Goal: Communication & Community: Connect with others

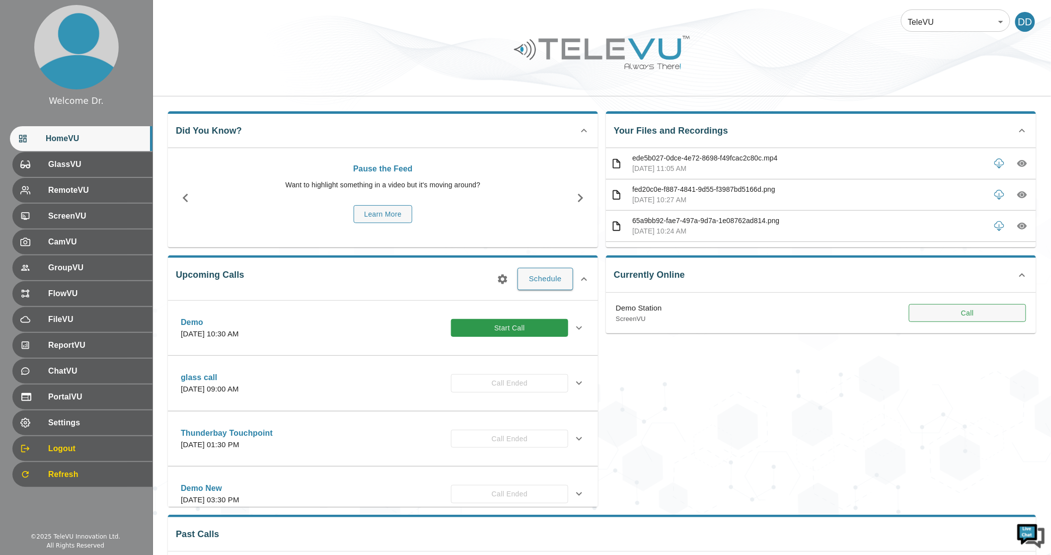
click at [971, 315] on button "Call" at bounding box center [967, 313] width 117 height 18
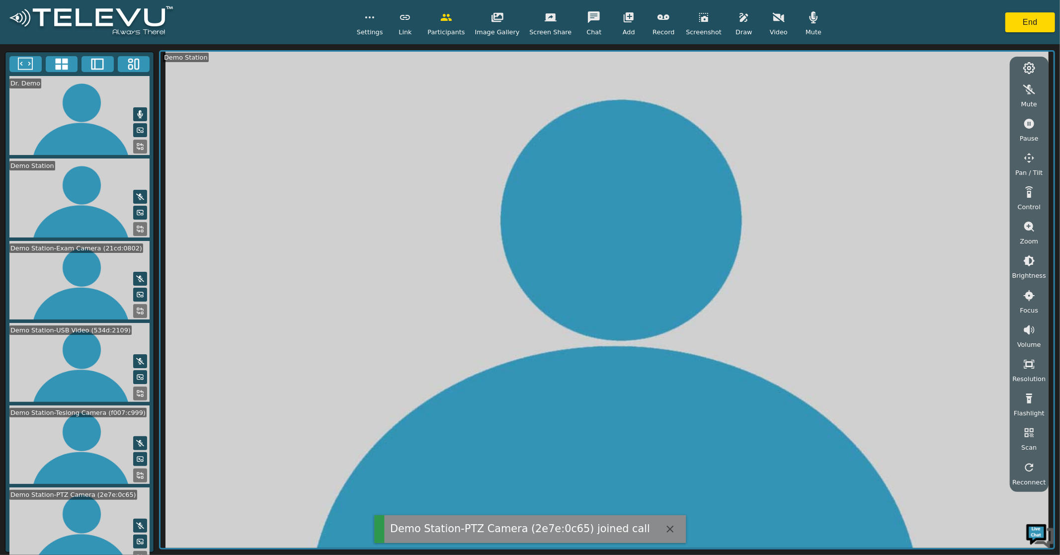
click at [136, 539] on icon at bounding box center [140, 542] width 8 height 8
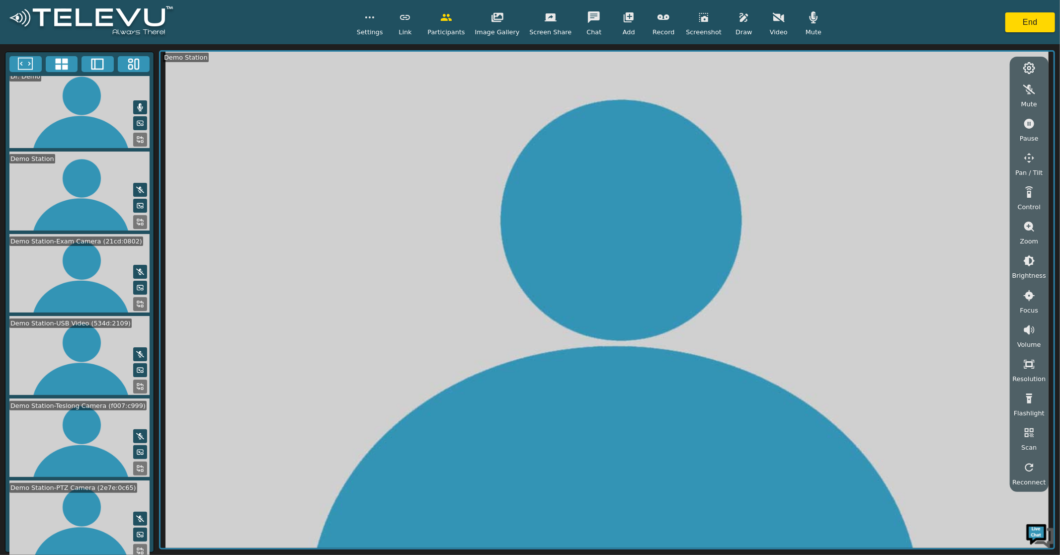
scroll to position [10, 0]
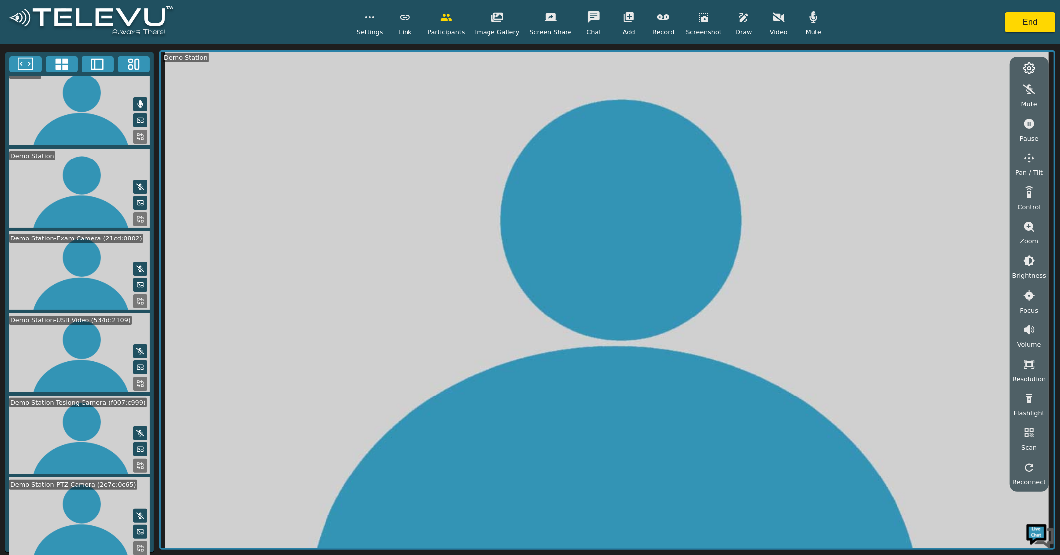
click at [138, 544] on icon at bounding box center [140, 548] width 8 height 8
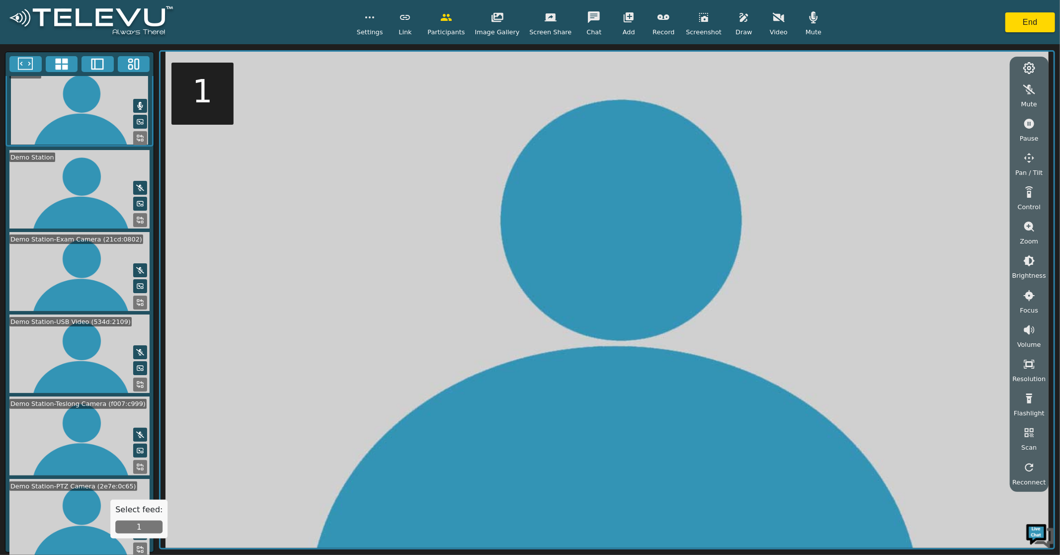
click at [138, 525] on button "1" at bounding box center [138, 527] width 47 height 13
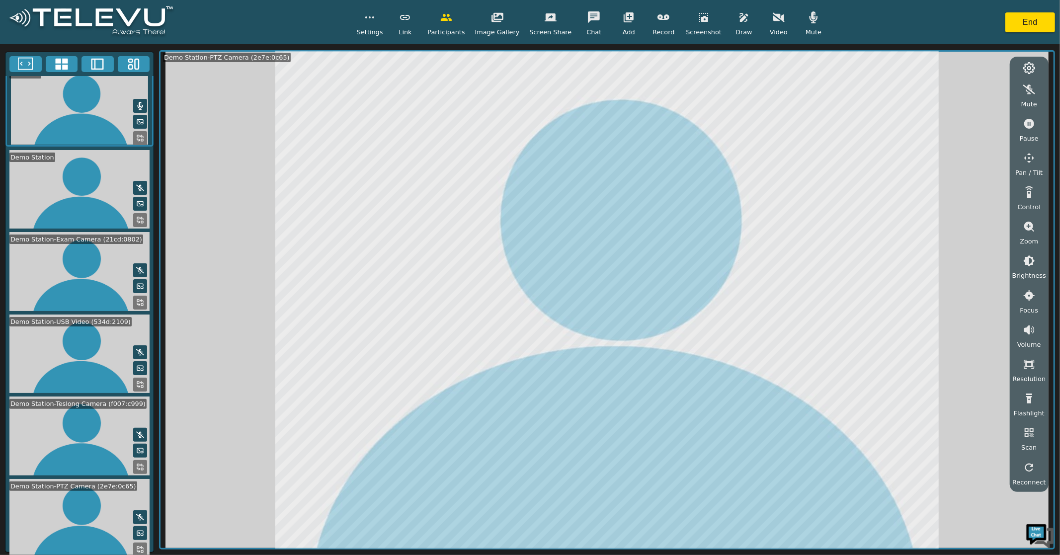
click at [1035, 155] on icon "button" at bounding box center [1029, 158] width 12 height 12
click at [953, 99] on button "button" at bounding box center [947, 91] width 25 height 20
click at [1001, 87] on icon "button" at bounding box center [997, 91] width 12 height 12
click at [987, 102] on div at bounding box center [972, 111] width 75 height 20
click at [978, 112] on icon "button" at bounding box center [972, 111] width 12 height 12
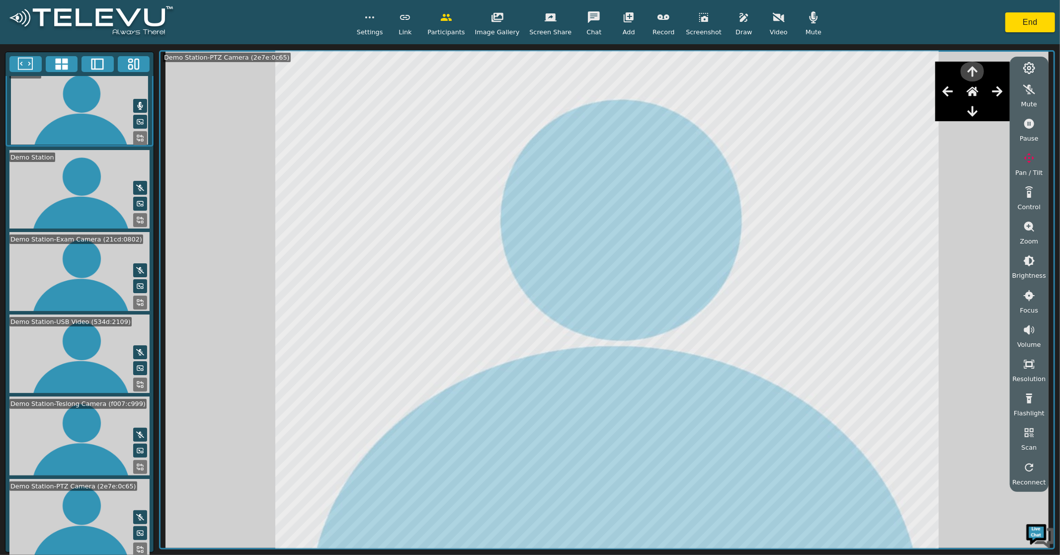
click at [978, 75] on icon "button" at bounding box center [972, 72] width 12 height 12
click at [978, 94] on icon "button" at bounding box center [972, 91] width 12 height 12
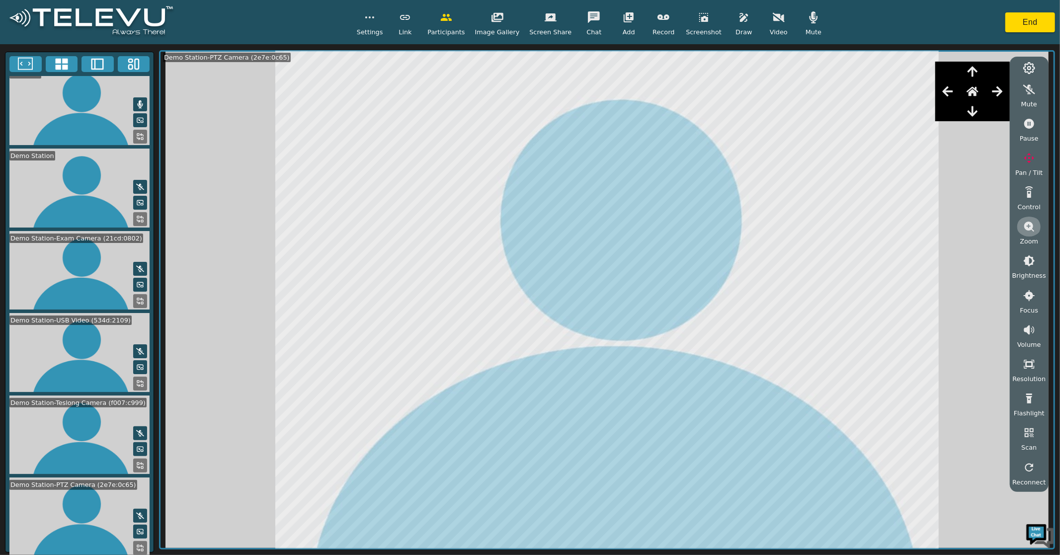
click at [1035, 227] on icon "button" at bounding box center [1029, 227] width 12 height 12
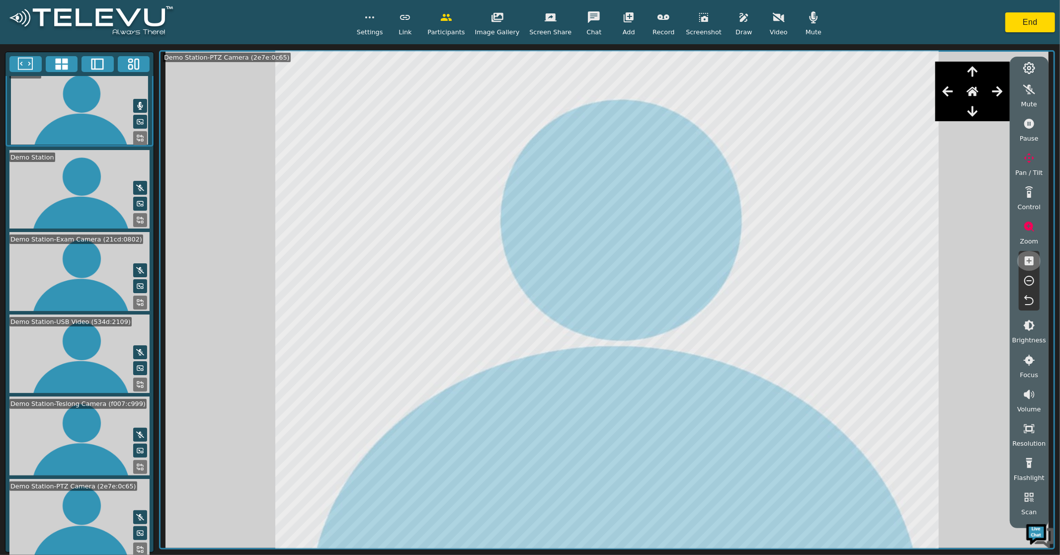
click at [1034, 255] on icon "button" at bounding box center [1029, 261] width 12 height 12
click at [1019, 295] on button "button" at bounding box center [1029, 301] width 25 height 20
click at [1033, 293] on button "button" at bounding box center [1029, 301] width 25 height 20
click at [1031, 279] on icon "button" at bounding box center [1029, 281] width 12 height 12
click at [978, 112] on icon "button" at bounding box center [972, 111] width 12 height 12
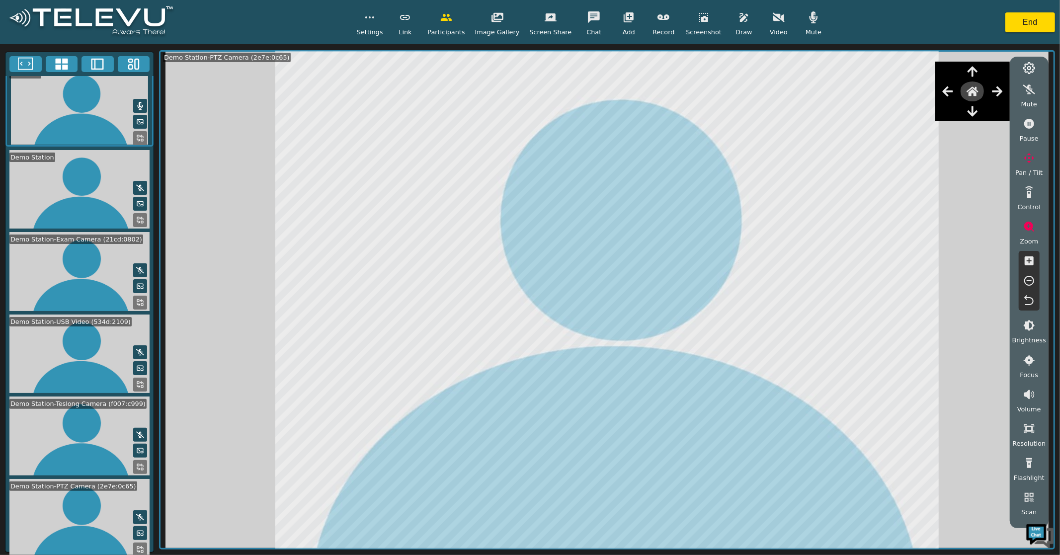
click at [975, 90] on icon "button" at bounding box center [972, 90] width 12 height 9
click at [974, 89] on icon "button" at bounding box center [972, 90] width 12 height 9
click at [974, 88] on icon "button" at bounding box center [972, 91] width 12 height 12
click at [978, 72] on icon "button" at bounding box center [972, 72] width 12 height 12
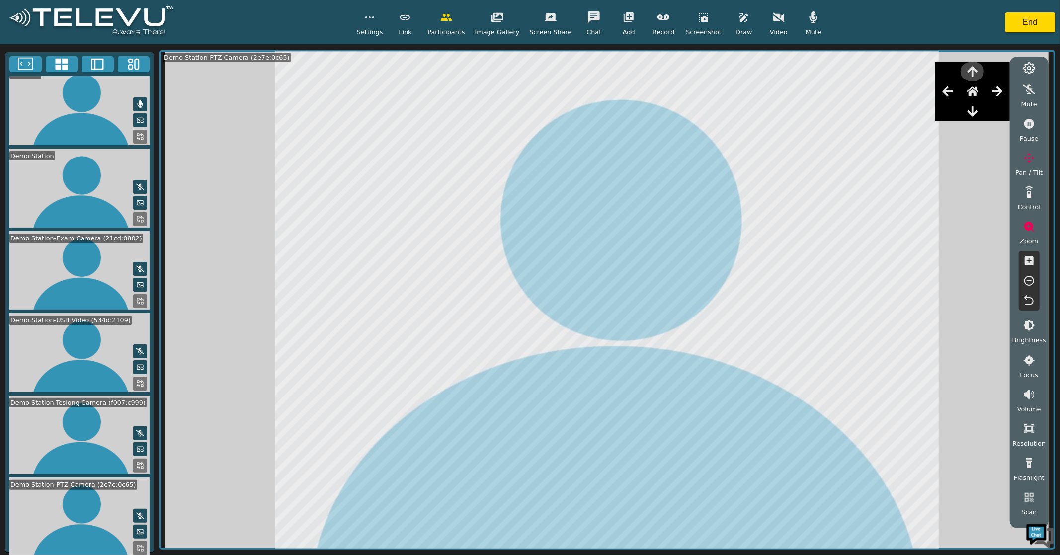
click at [977, 70] on icon "button" at bounding box center [972, 71] width 10 height 10
